Goal: Use online tool/utility: Utilize a website feature to perform a specific function

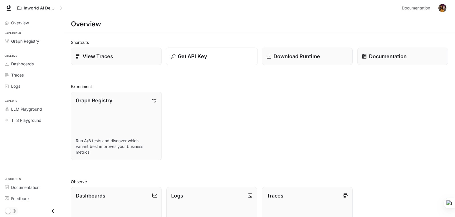
click at [180, 54] on p "Get API Key" at bounding box center [192, 56] width 29 height 8
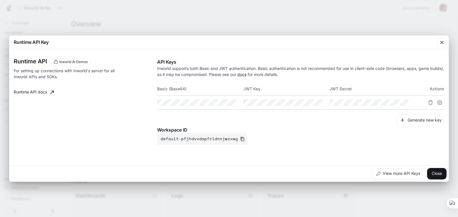
click at [326, 126] on p "Workspace ID" at bounding box center [300, 129] width 287 height 7
click at [76, 111] on div "Runtime API Inworld AI Demos For setting up connections with Inworld's server f…" at bounding box center [85, 101] width 143 height 86
click at [437, 170] on button "Close" at bounding box center [436, 173] width 19 height 11
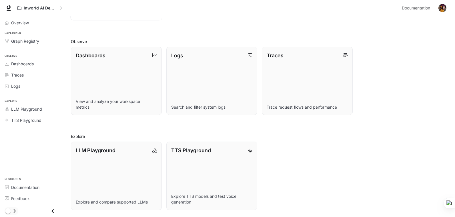
scroll to position [83, 0]
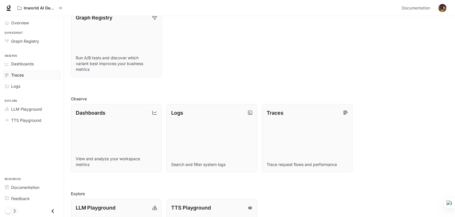
click at [17, 75] on span "Traces" at bounding box center [17, 75] width 13 height 6
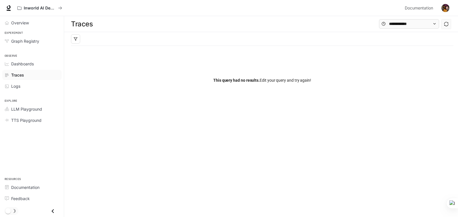
click at [267, 110] on div "This query had no results. Edit your query and try again!" at bounding box center [262, 80] width 382 height 69
click at [31, 107] on span "LLM Playground" at bounding box center [26, 109] width 31 height 6
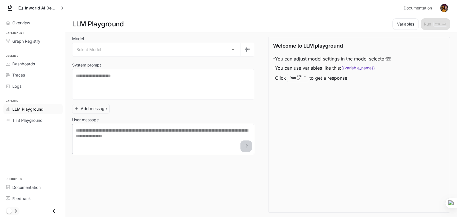
scroll to position [0, 0]
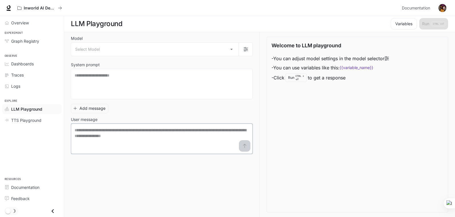
click at [161, 143] on textarea at bounding box center [162, 138] width 175 height 23
click at [328, 133] on div "Welcome to LLM playground - You can adjust model settings in the model selector…" at bounding box center [358, 124] width 182 height 175
click at [405, 26] on button "Variables" at bounding box center [404, 23] width 26 height 11
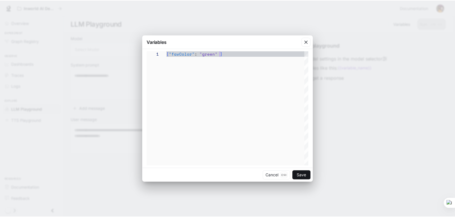
scroll to position [0, 54]
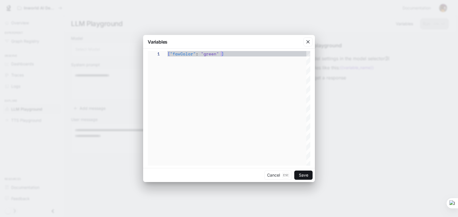
click at [198, 73] on div "{ "favColor" : "green" }" at bounding box center [238, 108] width 143 height 114
click at [257, 76] on div "{ "favColor" : "green" }" at bounding box center [238, 108] width 143 height 114
click at [308, 42] on icon "button" at bounding box center [307, 41] width 3 height 3
